Goal: Register for event/course

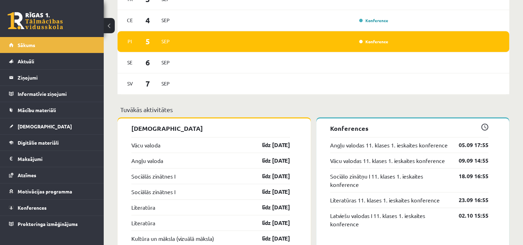
scroll to position [470, 0]
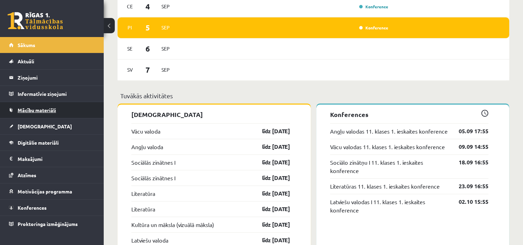
click at [28, 115] on link "Mācību materiāli" at bounding box center [52, 110] width 86 height 16
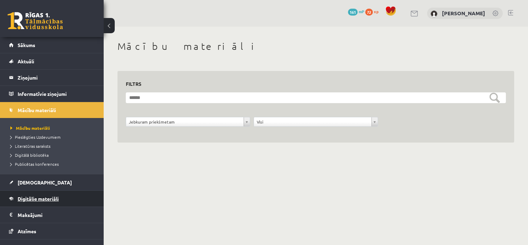
click at [40, 195] on link "Digitālie materiāli" at bounding box center [52, 199] width 86 height 16
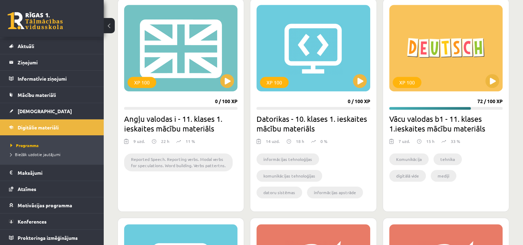
scroll to position [432, 0]
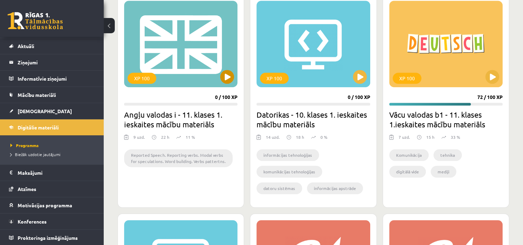
click at [228, 86] on div "XP 100" at bounding box center [180, 44] width 113 height 86
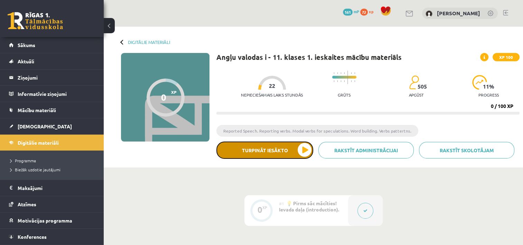
click at [291, 155] on button "Turpināt iesākto" at bounding box center [264, 149] width 97 height 17
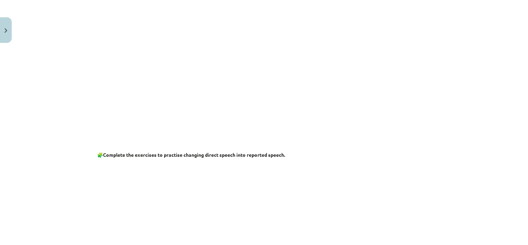
scroll to position [172, 0]
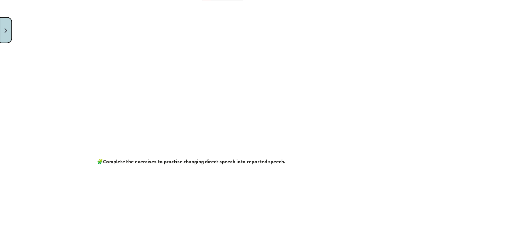
click at [5, 19] on button "Close" at bounding box center [6, 30] width 12 height 26
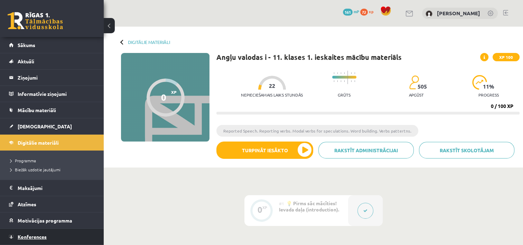
click at [70, 232] on link "Konferences" at bounding box center [52, 237] width 86 height 16
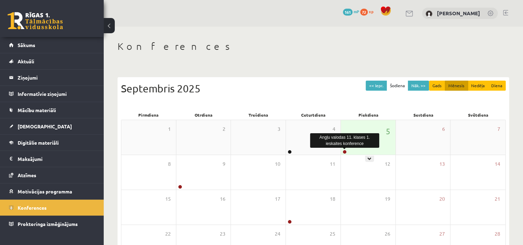
click at [345, 152] on link at bounding box center [345, 152] width 4 height 4
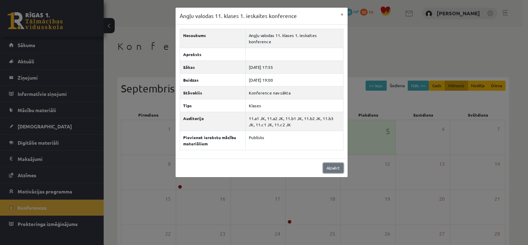
click at [336, 163] on link "Aizvērt" at bounding box center [333, 168] width 20 height 10
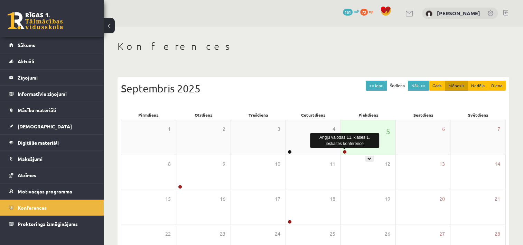
click at [344, 152] on link at bounding box center [345, 152] width 4 height 4
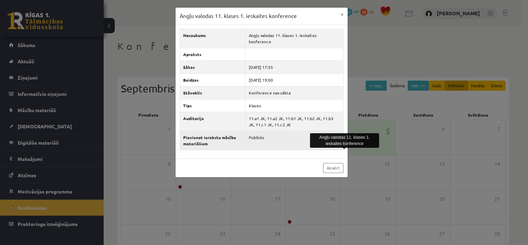
click at [303, 131] on td "Publisks" at bounding box center [295, 140] width 98 height 19
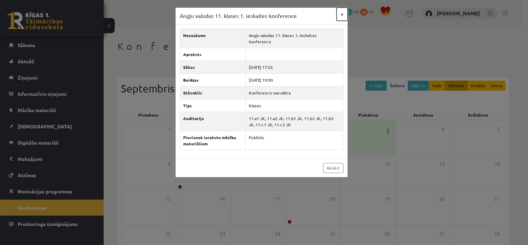
click at [342, 17] on button "×" at bounding box center [342, 14] width 11 height 13
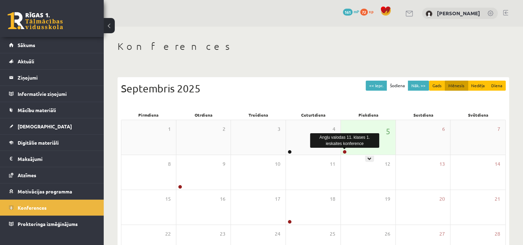
click at [344, 150] on link at bounding box center [345, 152] width 4 height 4
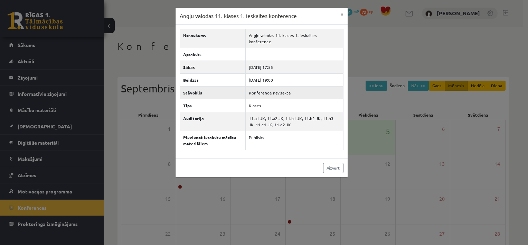
click at [278, 86] on td "Konference nav sākta" at bounding box center [295, 92] width 98 height 13
click at [340, 14] on button "×" at bounding box center [342, 14] width 11 height 13
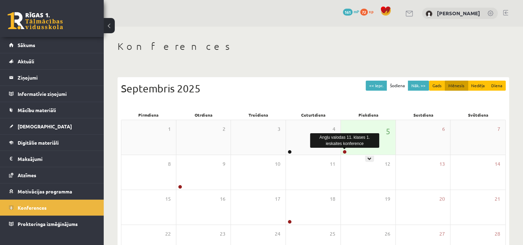
click at [344, 150] on link at bounding box center [345, 152] width 4 height 4
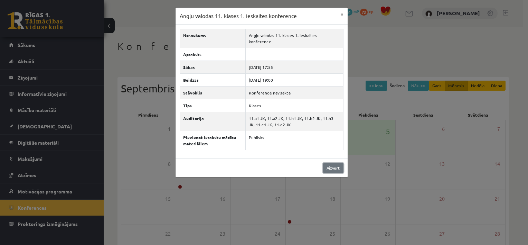
click at [333, 163] on link "Aizvērt" at bounding box center [333, 168] width 20 height 10
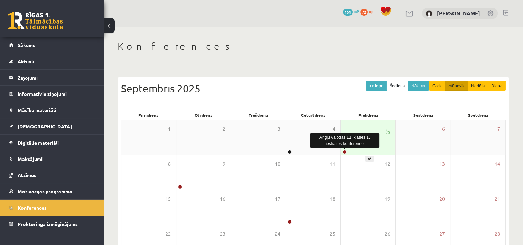
click at [345, 151] on link at bounding box center [345, 152] width 4 height 4
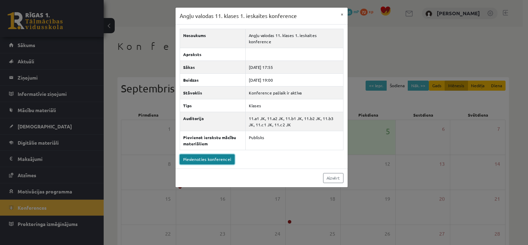
click at [196, 154] on link "Pievienoties konferencei" at bounding box center [207, 159] width 55 height 10
